Goal: Book appointment/travel/reservation

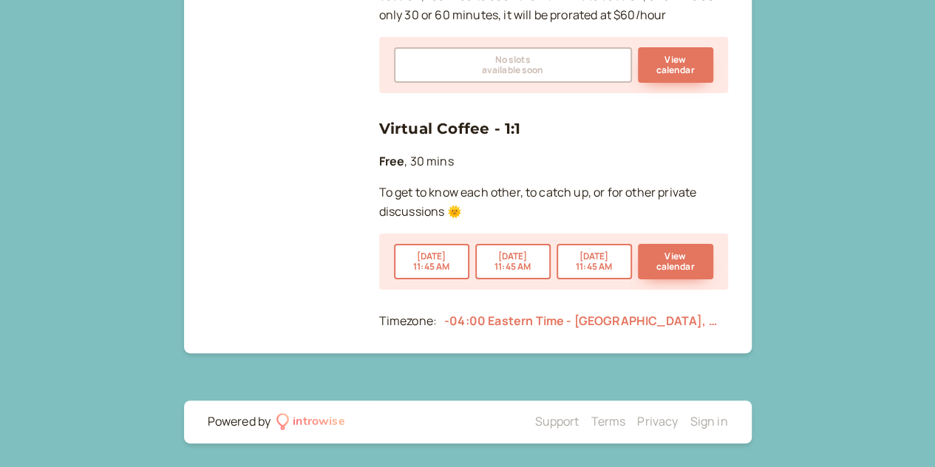
scroll to position [1134, 0]
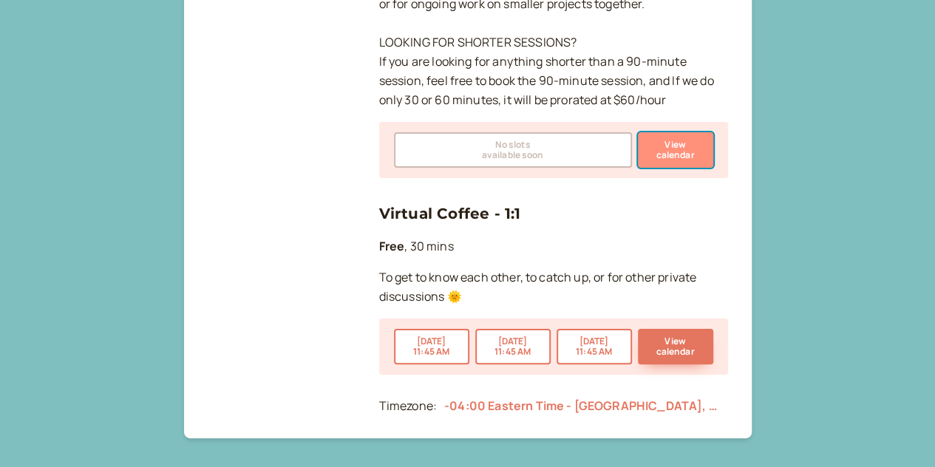
click at [680, 161] on button "View calendar" at bounding box center [675, 149] width 75 height 35
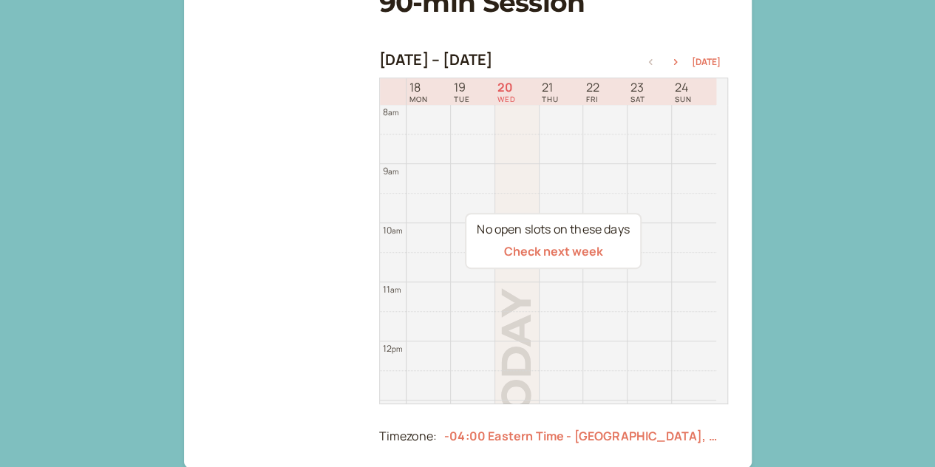
scroll to position [210, 0]
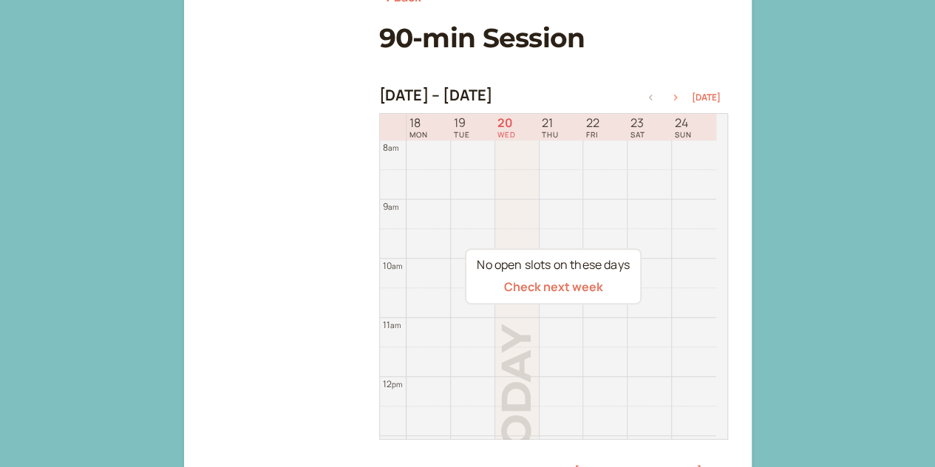
click at [679, 95] on icon "button" at bounding box center [676, 98] width 18 height 6
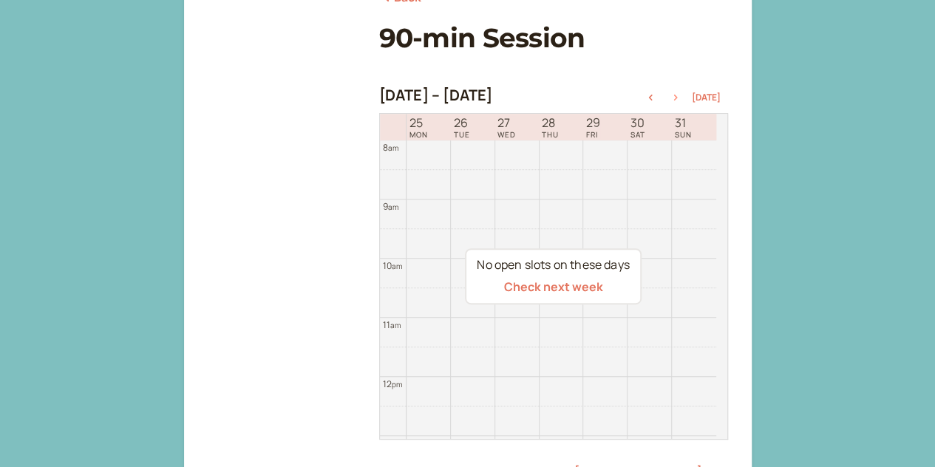
click at [679, 95] on icon "button" at bounding box center [676, 98] width 18 height 6
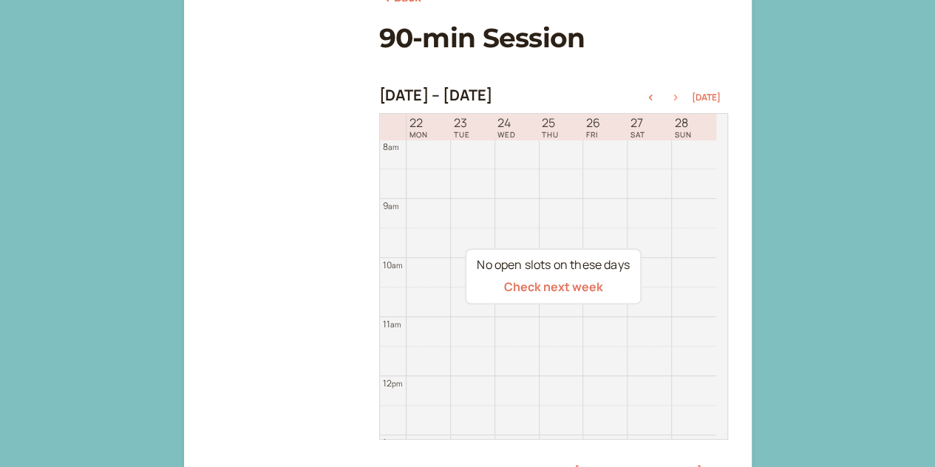
click at [679, 95] on icon "button" at bounding box center [676, 98] width 18 height 6
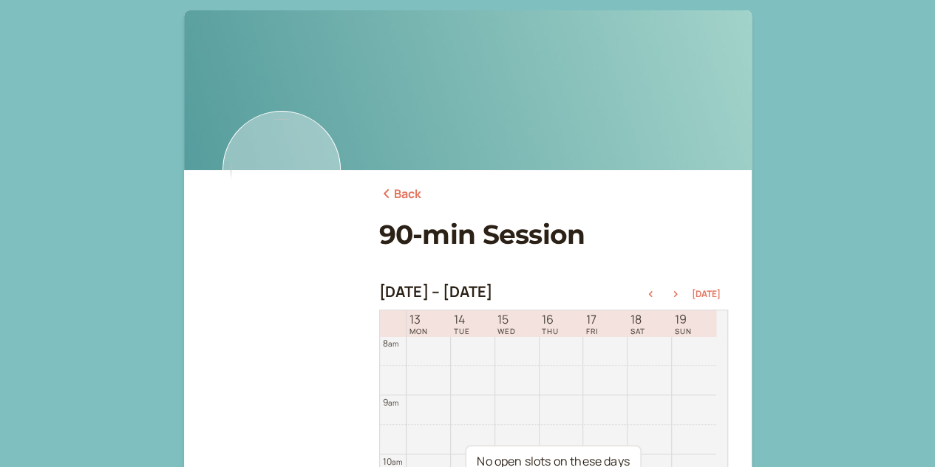
scroll to position [0, 0]
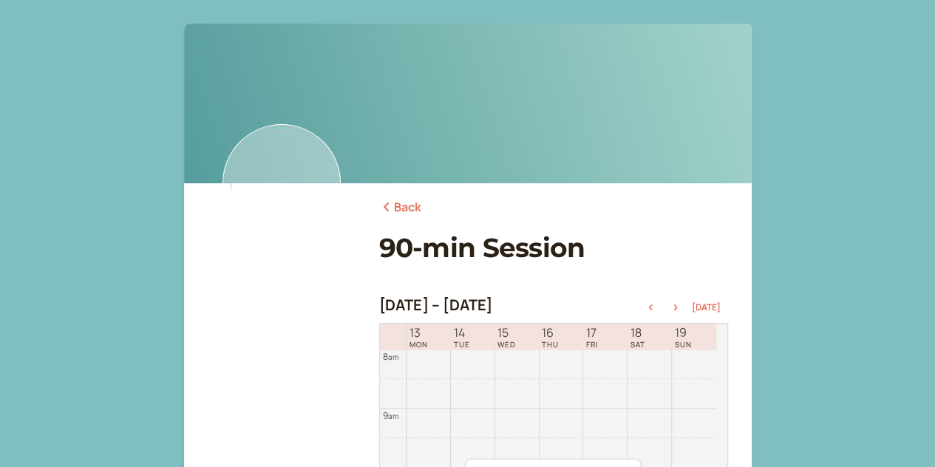
click at [386, 201] on icon at bounding box center [386, 207] width 15 height 12
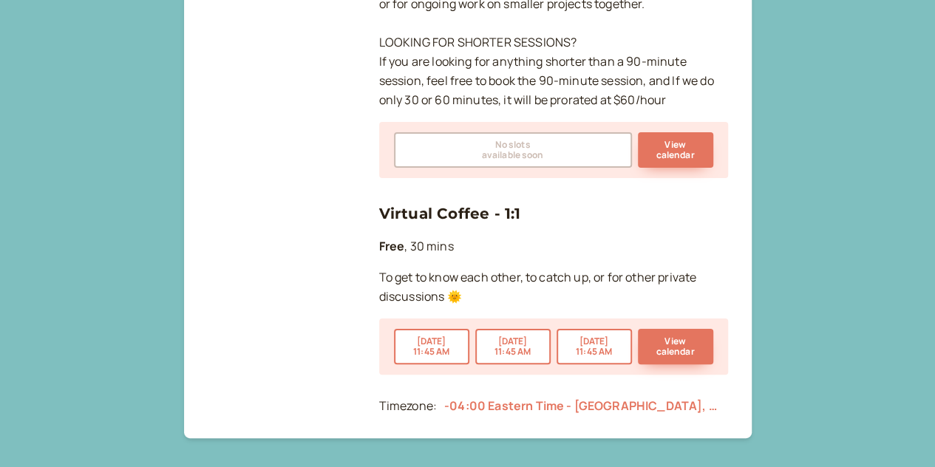
scroll to position [1232, 0]
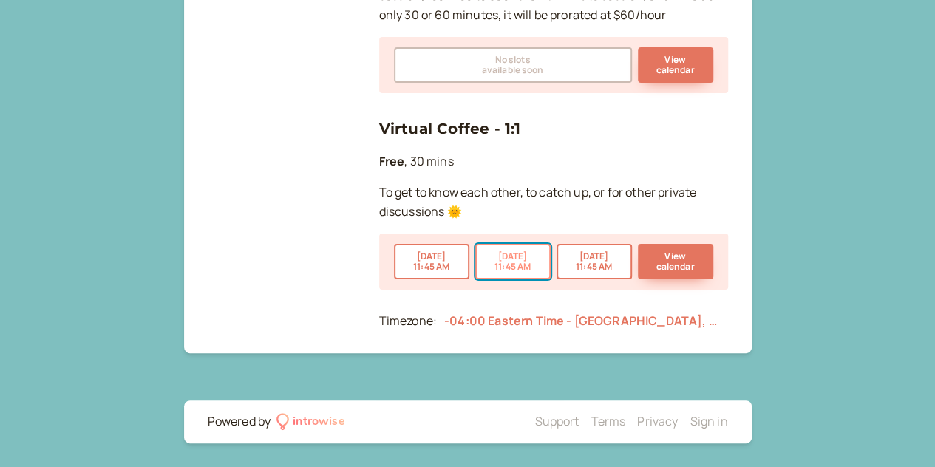
click at [498, 265] on button "[DATE] 11:45 AM" at bounding box center [512, 261] width 75 height 35
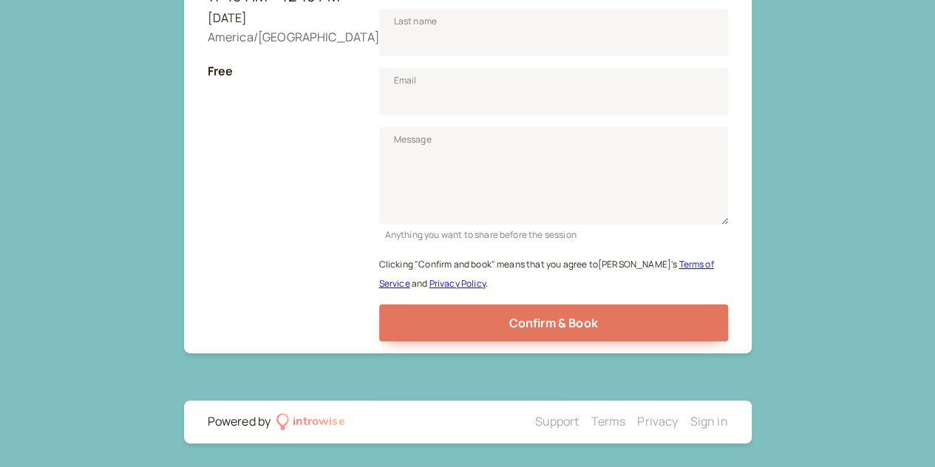
scroll to position [183, 0]
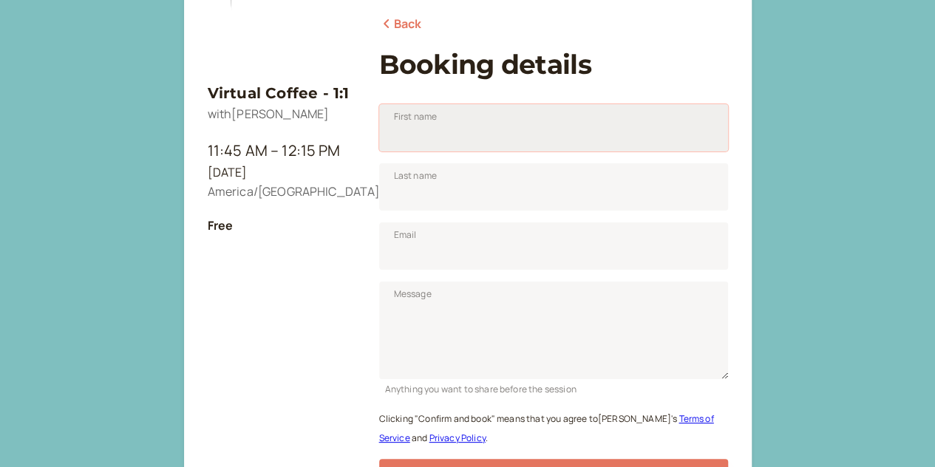
click at [554, 109] on input "First name" at bounding box center [553, 127] width 349 height 47
type input "[PERSON_NAME]"
type input "[EMAIL_ADDRESS][DOMAIN_NAME]"
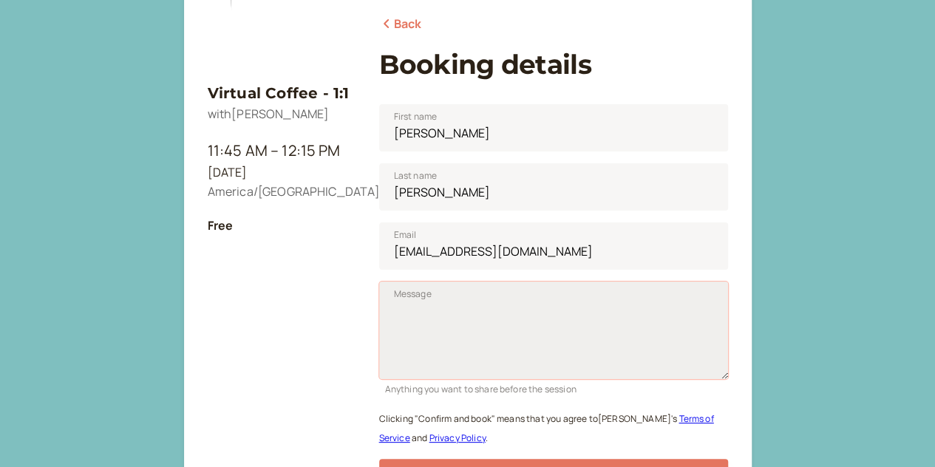
click at [524, 308] on textarea "Message" at bounding box center [553, 331] width 349 height 98
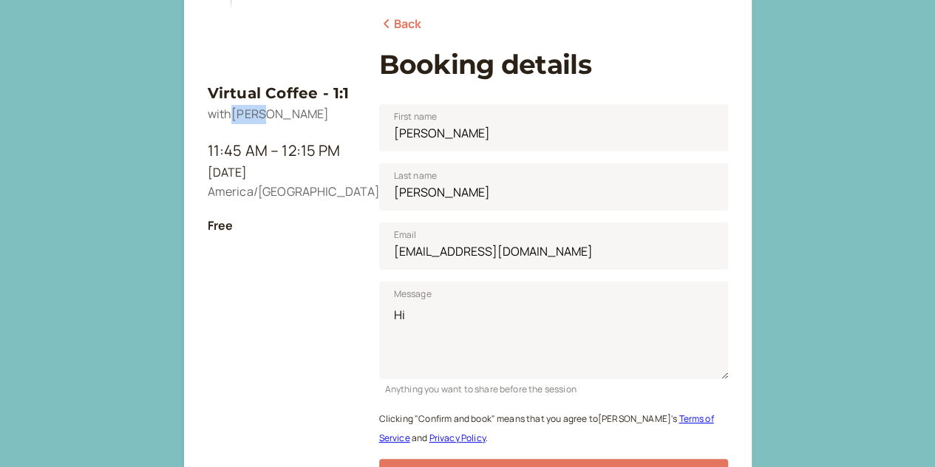
drag, startPoint x: 234, startPoint y: 116, endPoint x: 263, endPoint y: 117, distance: 29.6
click at [263, 117] on span "with [PERSON_NAME]" at bounding box center [269, 114] width 122 height 16
copy span "[PERSON_NAME]"
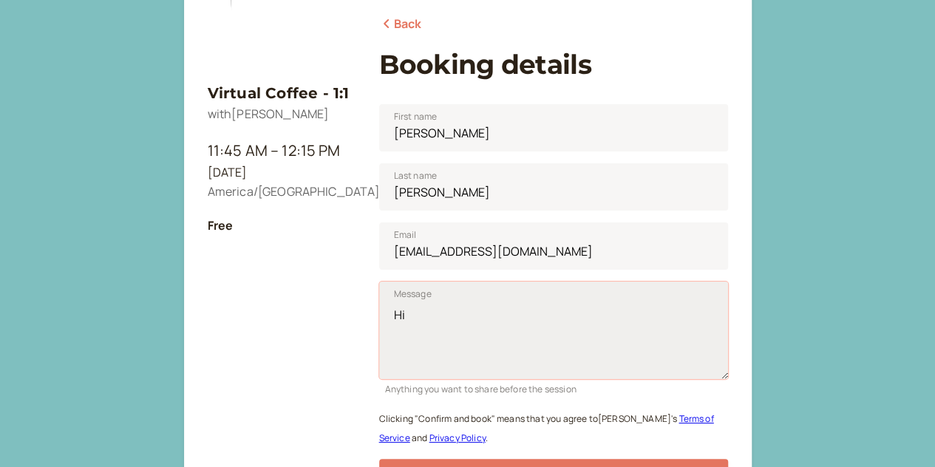
click at [457, 316] on textarea "Hi" at bounding box center [553, 331] width 349 height 98
paste textarea "[PERSON_NAME]"
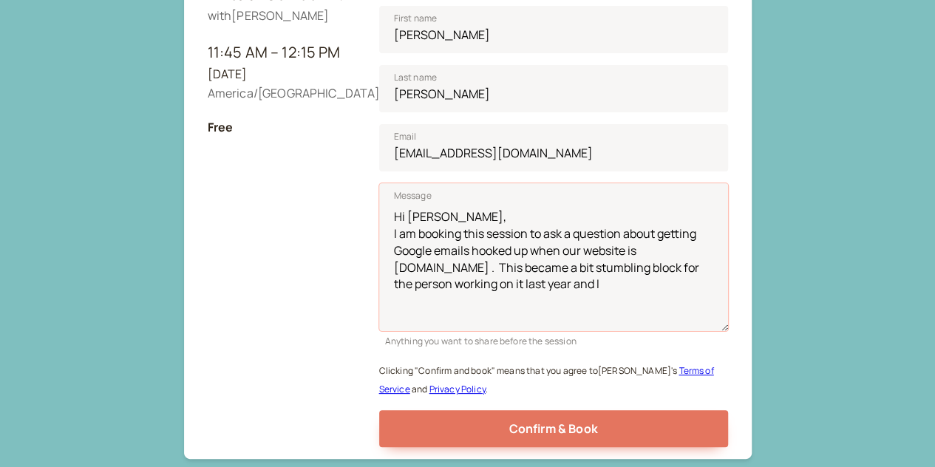
scroll to position [0, 0]
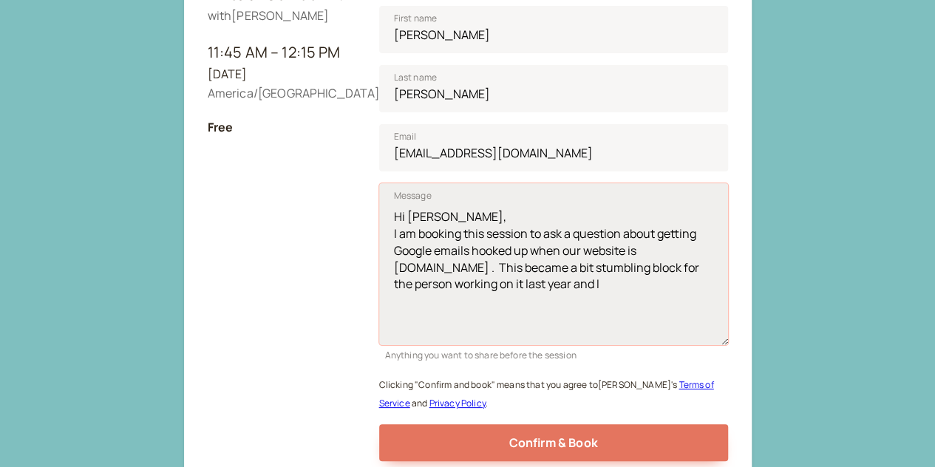
drag, startPoint x: 724, startPoint y: 270, endPoint x: 721, endPoint y: 335, distance: 65.1
click at [721, 335] on textarea "Hi [PERSON_NAME], I am booking this session to ask a question about getting Goo…" at bounding box center [553, 264] width 349 height 162
click at [465, 254] on textarea "Hi [PERSON_NAME], I am booking this session to ask a question about getting Goo…" at bounding box center [553, 264] width 349 height 162
click at [478, 239] on textarea "Hi [PERSON_NAME], I am booking this session to ask a question about getting Goo…" at bounding box center [553, 264] width 349 height 162
click at [606, 258] on textarea "Hi [PERSON_NAME], I am booking this session to ask a question about getting Goo…" at bounding box center [553, 264] width 349 height 162
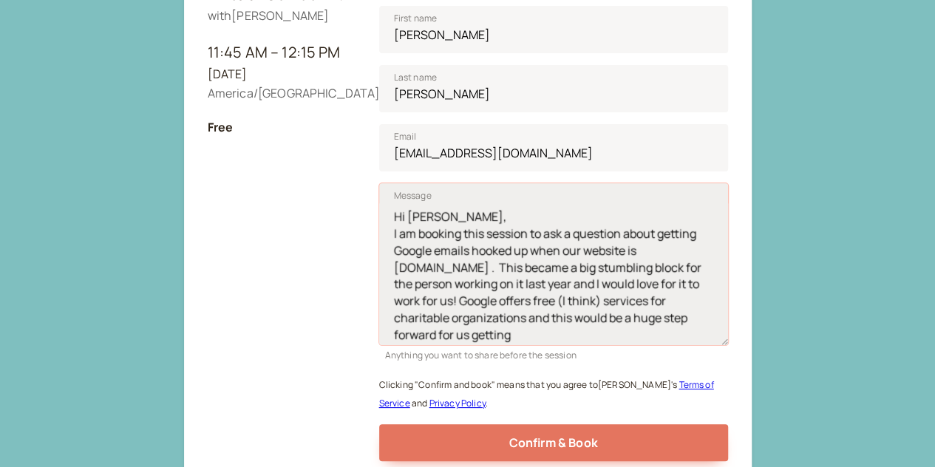
drag, startPoint x: 526, startPoint y: 330, endPoint x: 484, endPoint y: 289, distance: 59.1
click at [484, 289] on textarea "Hi [PERSON_NAME], I am booking this session to ask a question about getting Goo…" at bounding box center [553, 264] width 349 height 162
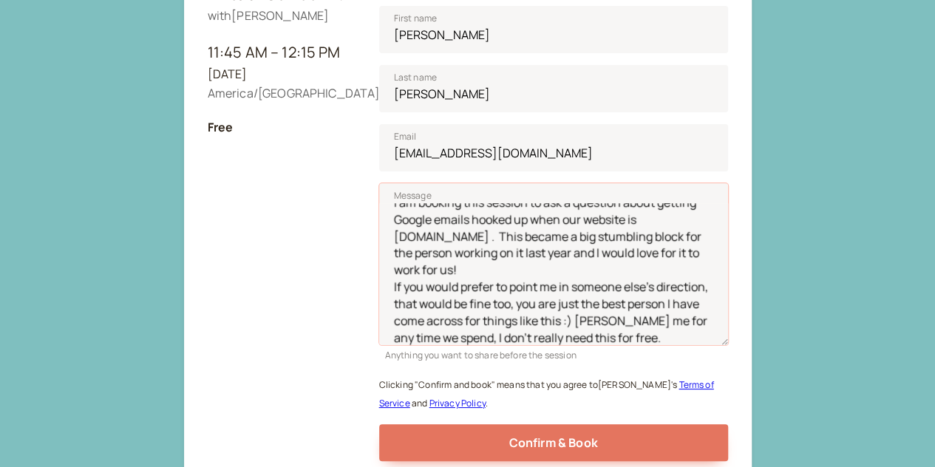
scroll to position [380, 0]
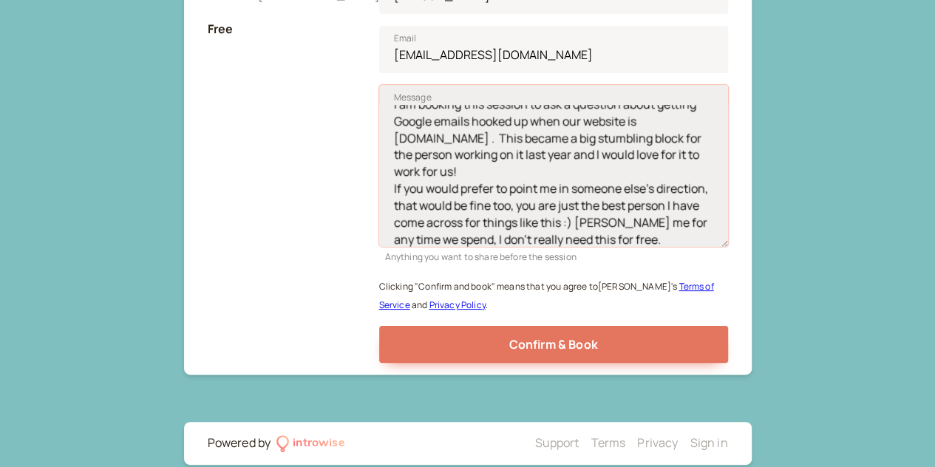
click at [648, 215] on textarea "Hi [PERSON_NAME], I am booking this session to ask a question about getting Goo…" at bounding box center [553, 166] width 349 height 162
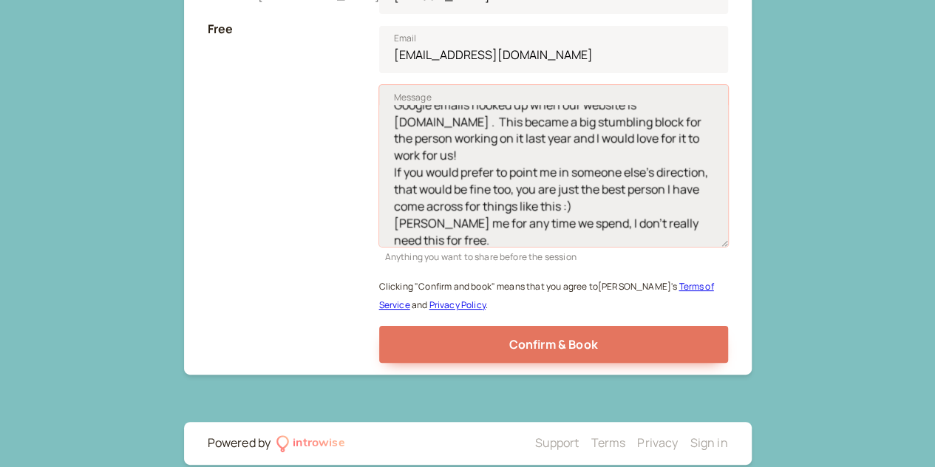
scroll to position [53, 0]
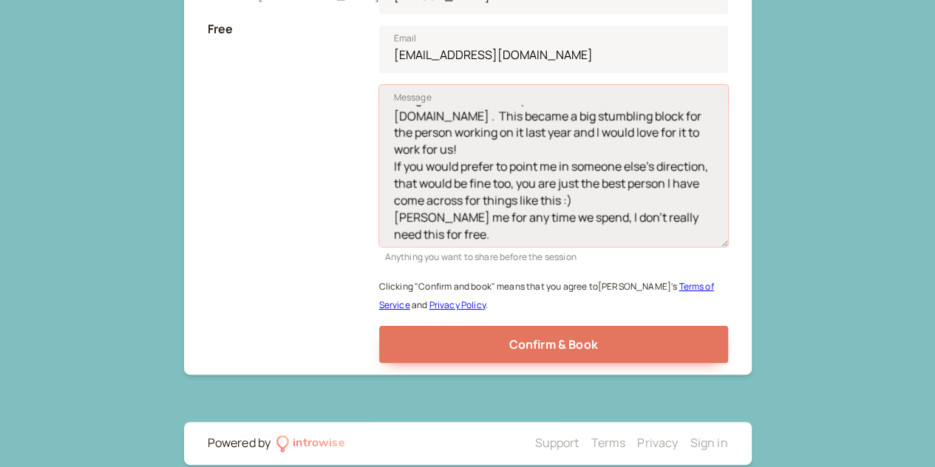
click at [517, 228] on textarea "Hi [PERSON_NAME], I am booking this session to ask a question about getting Goo…" at bounding box center [553, 166] width 349 height 162
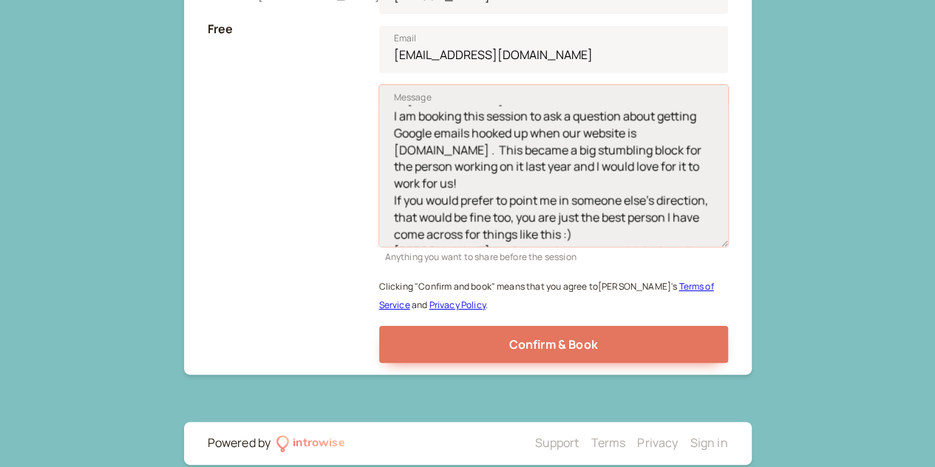
scroll to position [0, 0]
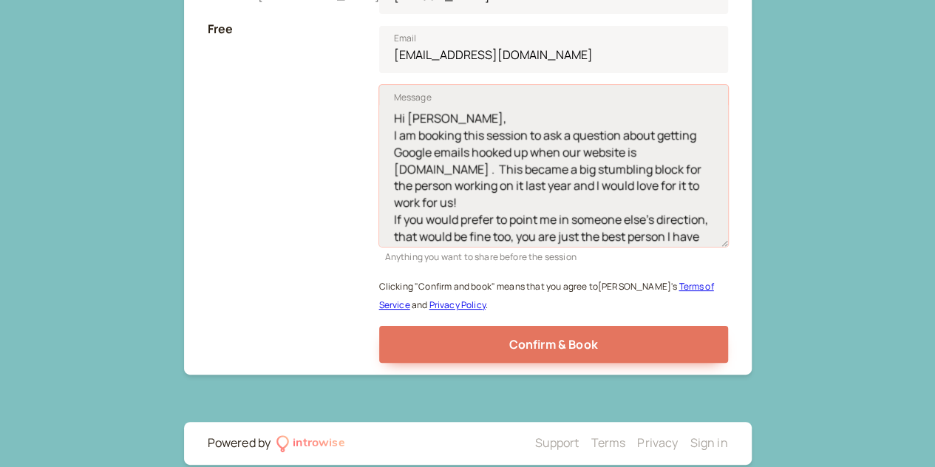
click at [535, 159] on textarea "Hi [PERSON_NAME], I am booking this session to ask a question about getting Goo…" at bounding box center [553, 166] width 349 height 162
click at [600, 190] on textarea "Hi [PERSON_NAME], I am booking this session to ask a question about getting Goo…" at bounding box center [553, 166] width 349 height 162
drag, startPoint x: 642, startPoint y: 196, endPoint x: 512, endPoint y: 190, distance: 129.5
click at [512, 190] on textarea "Hi [PERSON_NAME], I am booking this session to ask a question about getting Goo…" at bounding box center [553, 166] width 349 height 162
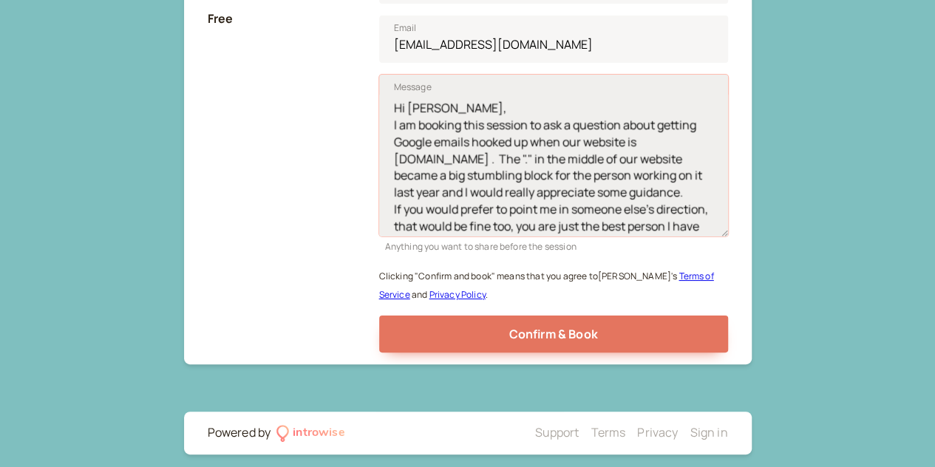
scroll to position [53, 0]
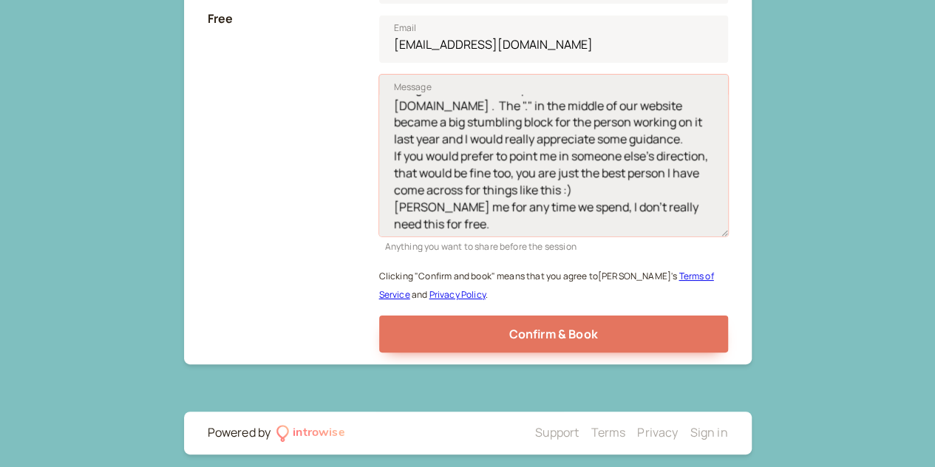
click at [562, 212] on textarea "Hi [PERSON_NAME], I am booking this session to ask a question about getting Goo…" at bounding box center [553, 156] width 349 height 162
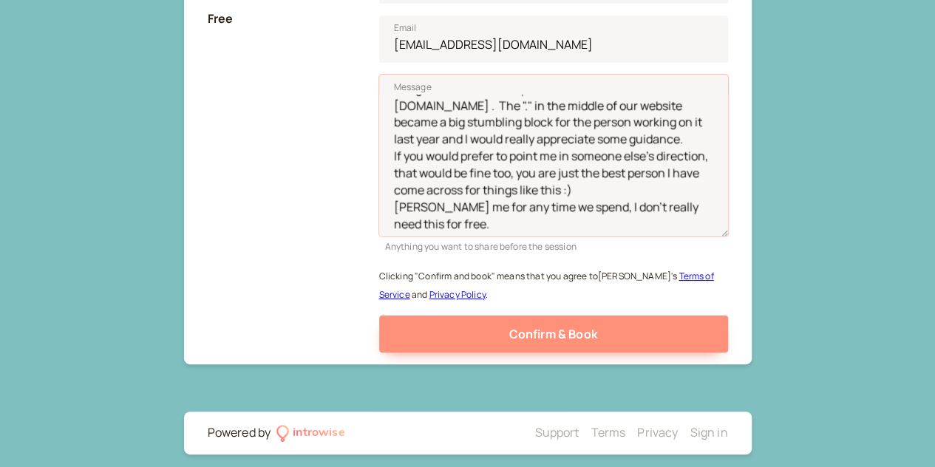
type textarea "Hi [PERSON_NAME], I am booking this session to ask a question about getting Goo…"
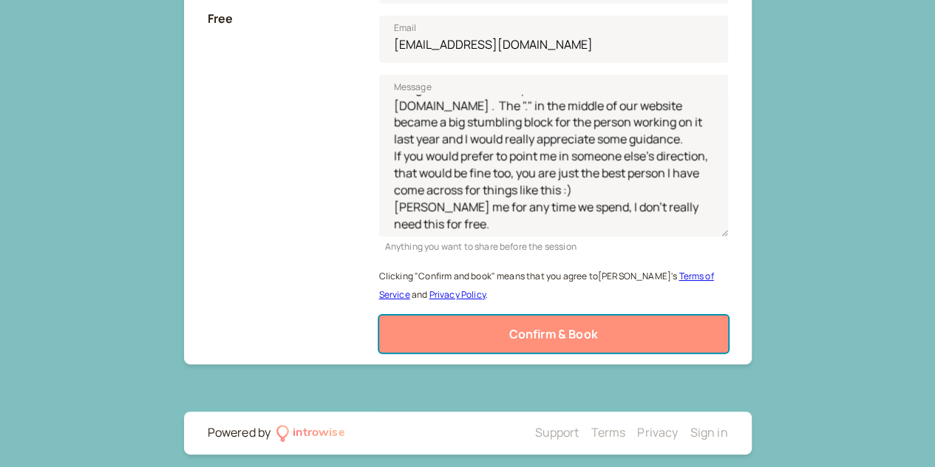
click at [557, 326] on span "Confirm & Book" at bounding box center [553, 334] width 89 height 16
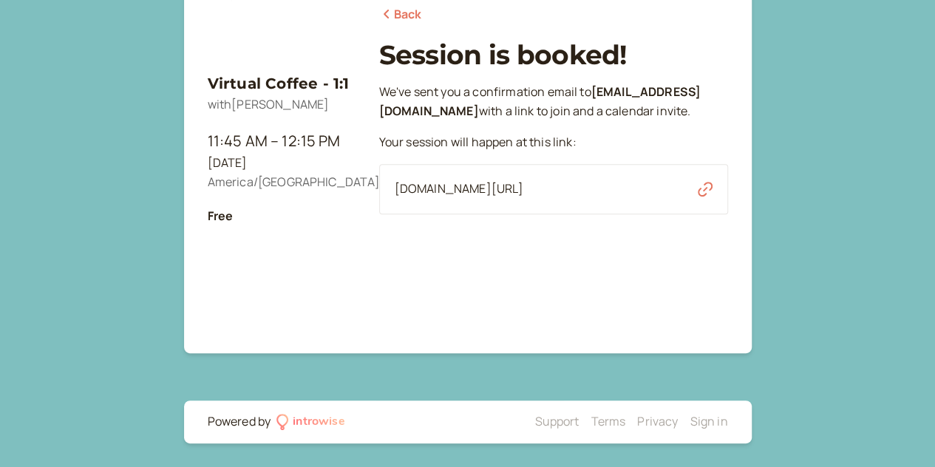
scroll to position [191, 0]
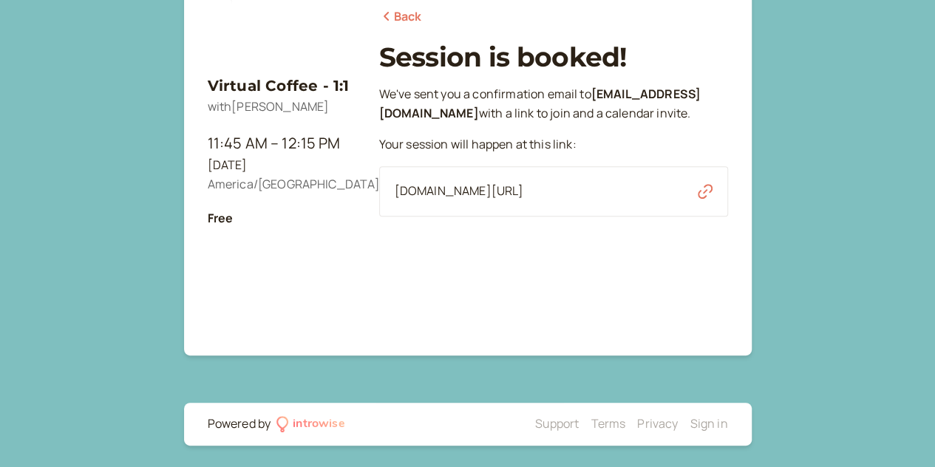
click at [702, 199] on icon "button" at bounding box center [705, 191] width 15 height 15
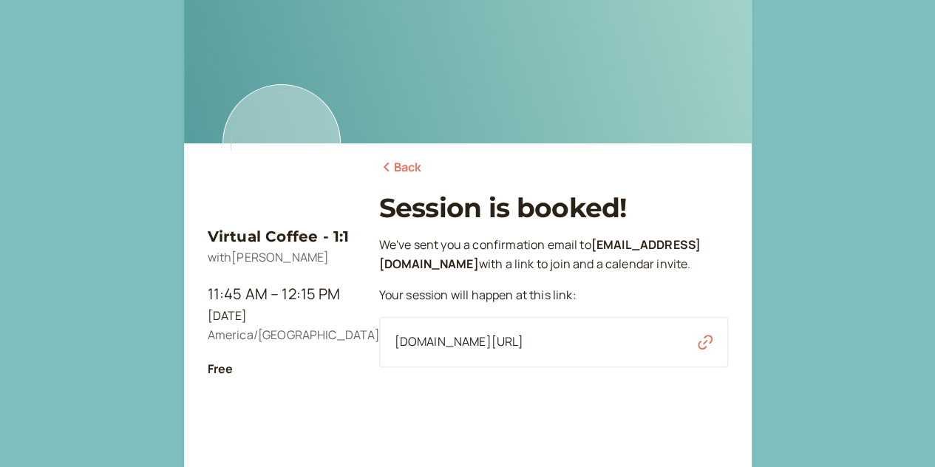
scroll to position [0, 0]
